Goal: Find specific page/section: Find specific page/section

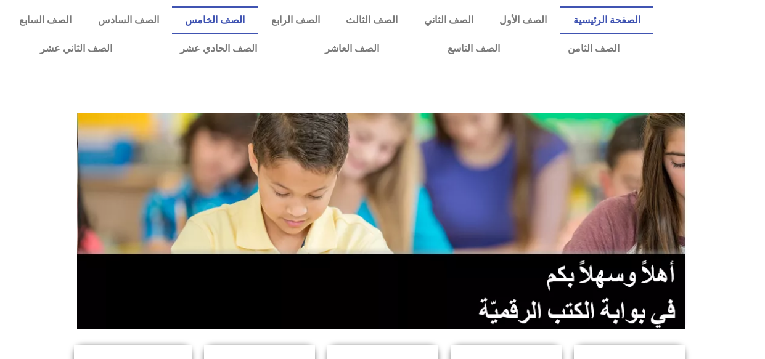
click at [240, 21] on link "الصف الخامس" at bounding box center [215, 20] width 86 height 28
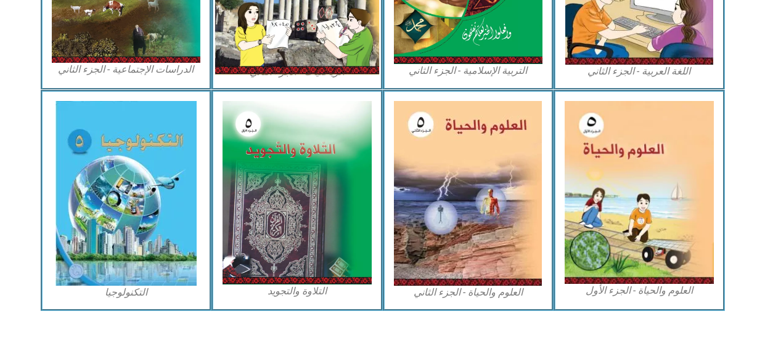
scroll to position [744, 0]
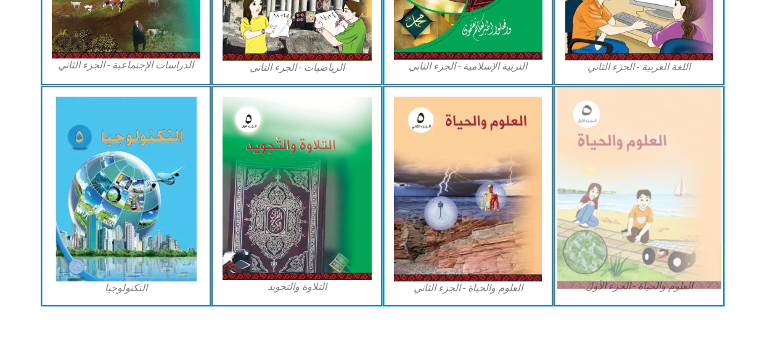
click at [641, 161] on img at bounding box center [639, 187] width 164 height 201
